Goal: Transaction & Acquisition: Purchase product/service

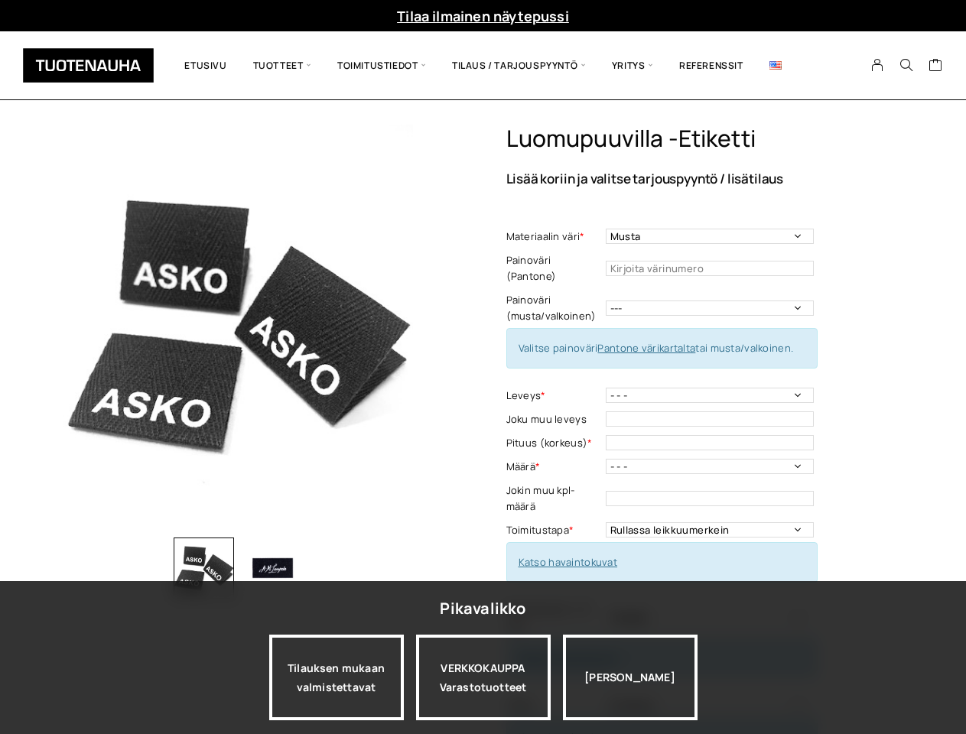
click at [483, 367] on div "Luomupuuvilla -etiketti Lisää koriin ja valitse tarjouspyyntö / lisätilaus Mate…" at bounding box center [483, 556] width 895 height 863
click at [906, 66] on icon "Search" at bounding box center [907, 65] width 14 height 14
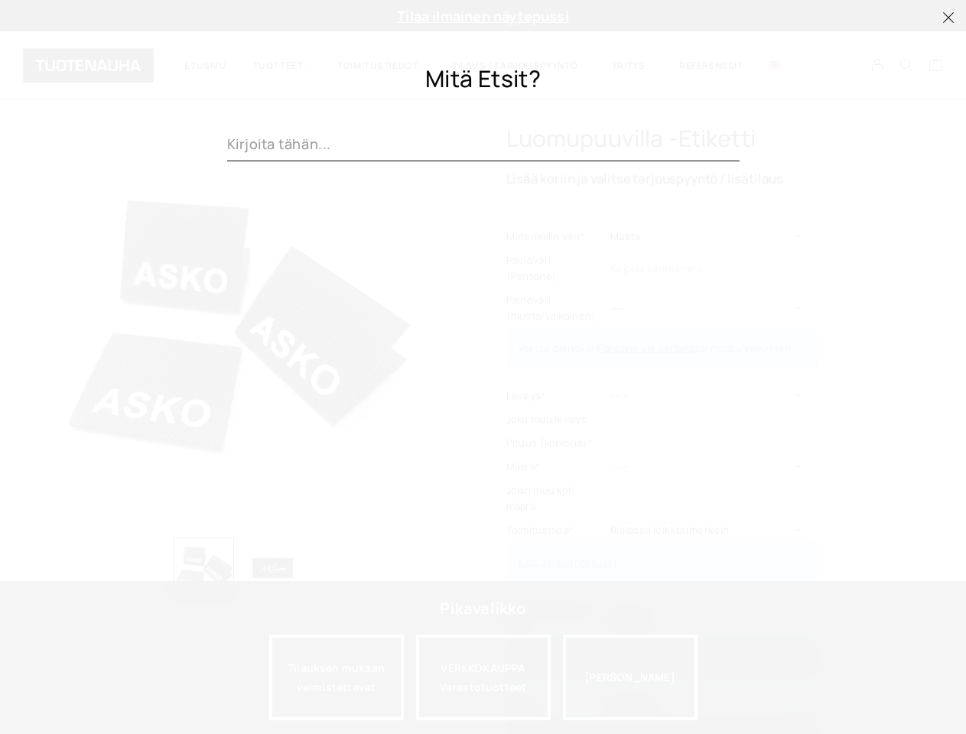
click at [483, 429] on div at bounding box center [483, 477] width 512 height 516
click at [441, 327] on div at bounding box center [483, 477] width 512 height 516
click at [239, 568] on div at bounding box center [483, 477] width 512 height 516
click at [242, 568] on div at bounding box center [483, 477] width 512 height 516
click at [204, 568] on div at bounding box center [483, 367] width 966 height 734
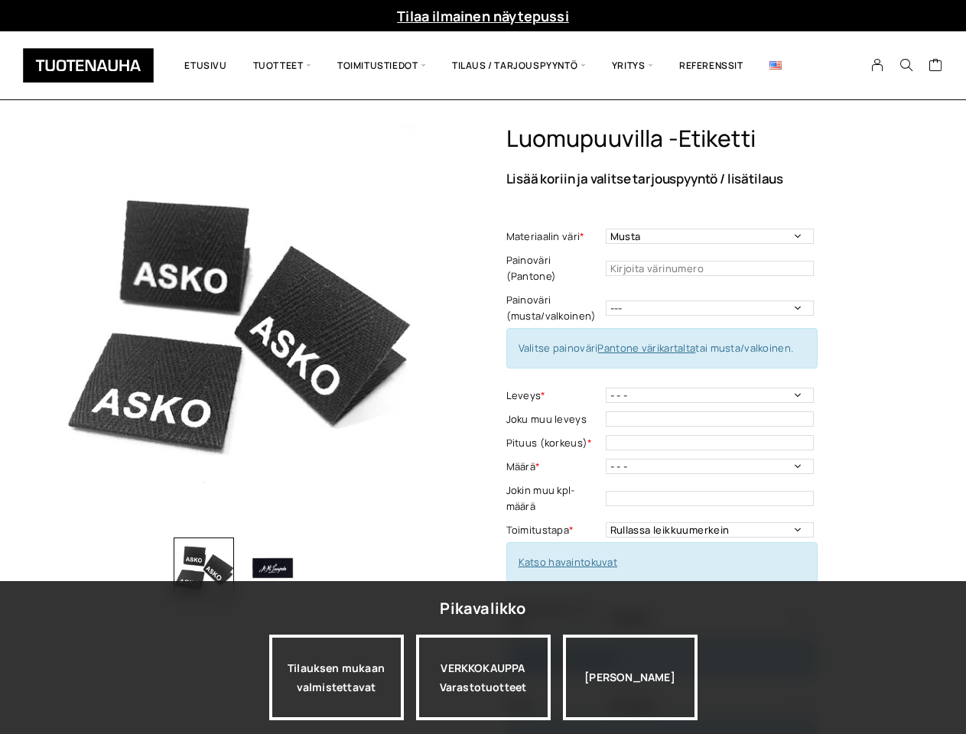
click at [272, 568] on div at bounding box center [483, 477] width 512 height 516
click at [337, 678] on div at bounding box center [483, 477] width 512 height 516
click at [483, 678] on div "VERKKOKAUPPA Varastotuotteet" at bounding box center [483, 678] width 135 height 86
